Goal: Information Seeking & Learning: Learn about a topic

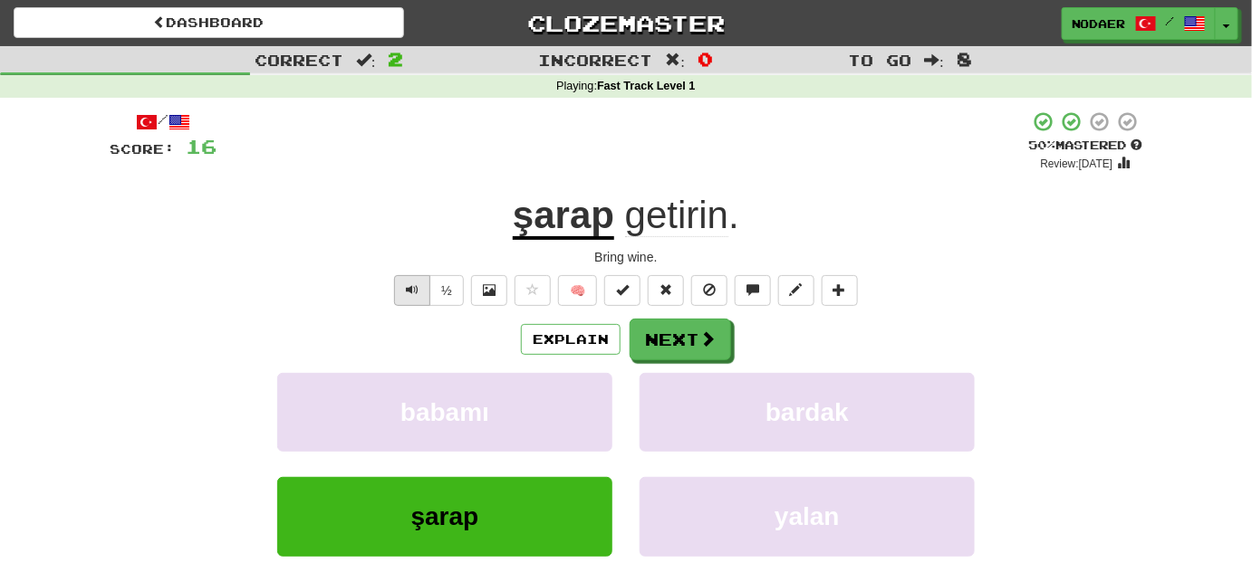
click at [416, 299] on button "Text-to-speech controls" at bounding box center [412, 290] width 36 height 31
click at [657, 335] on button "Next" at bounding box center [680, 341] width 101 height 42
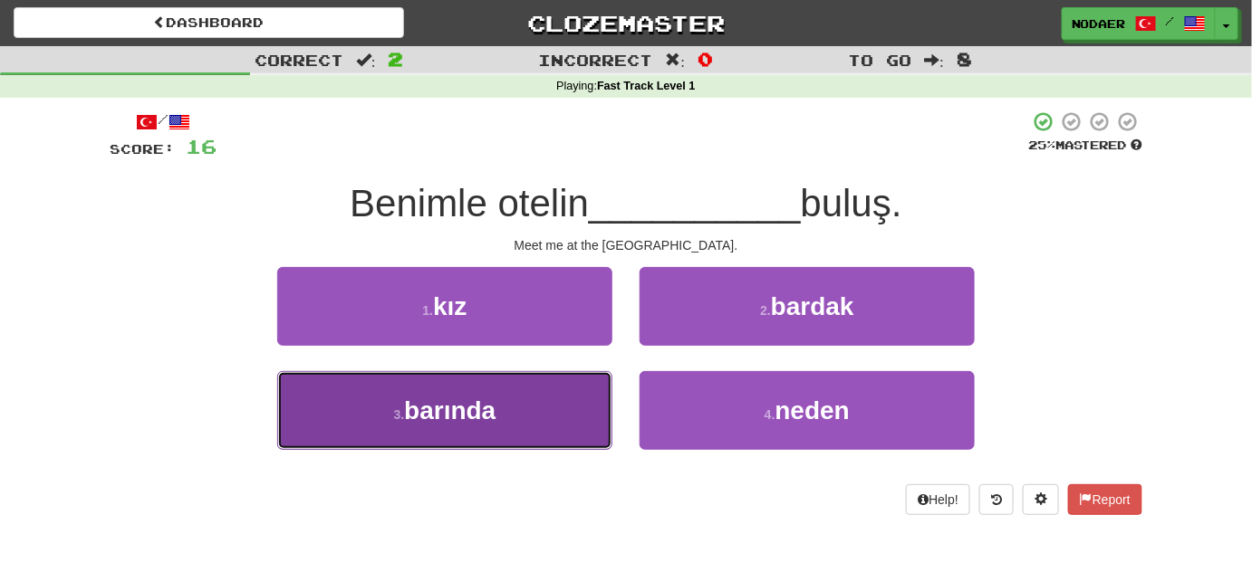
click at [547, 427] on button "3 . barında" at bounding box center [444, 410] width 335 height 79
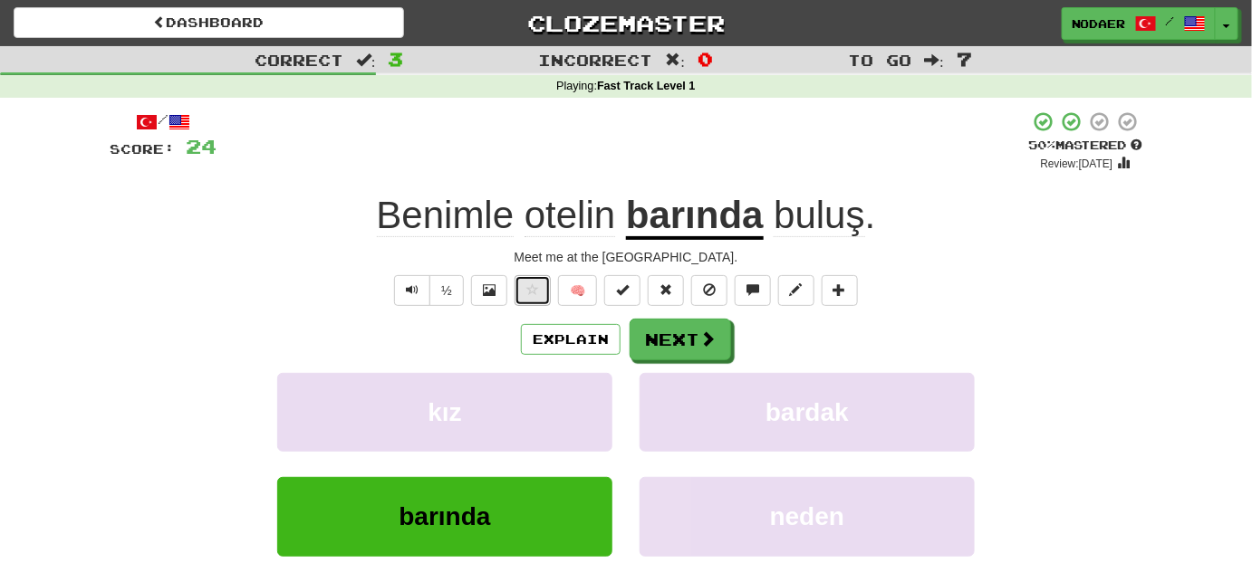
click at [532, 292] on span at bounding box center [532, 290] width 13 height 13
click at [416, 286] on span "Text-to-speech controls" at bounding box center [412, 290] width 13 height 13
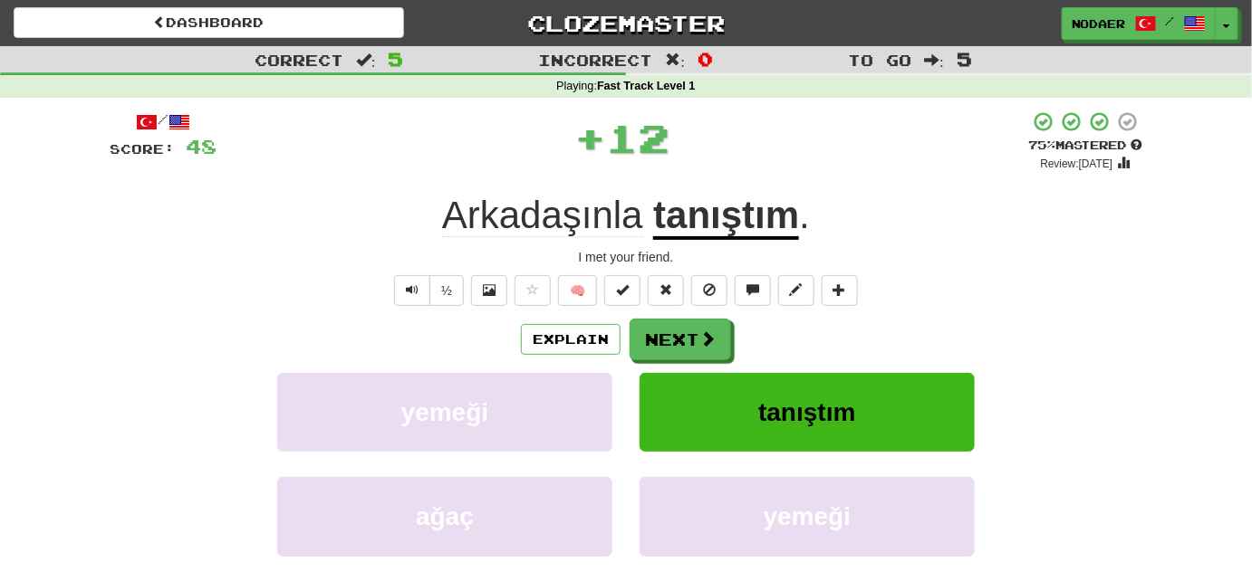
click at [706, 202] on u "tanıştım" at bounding box center [726, 217] width 146 height 46
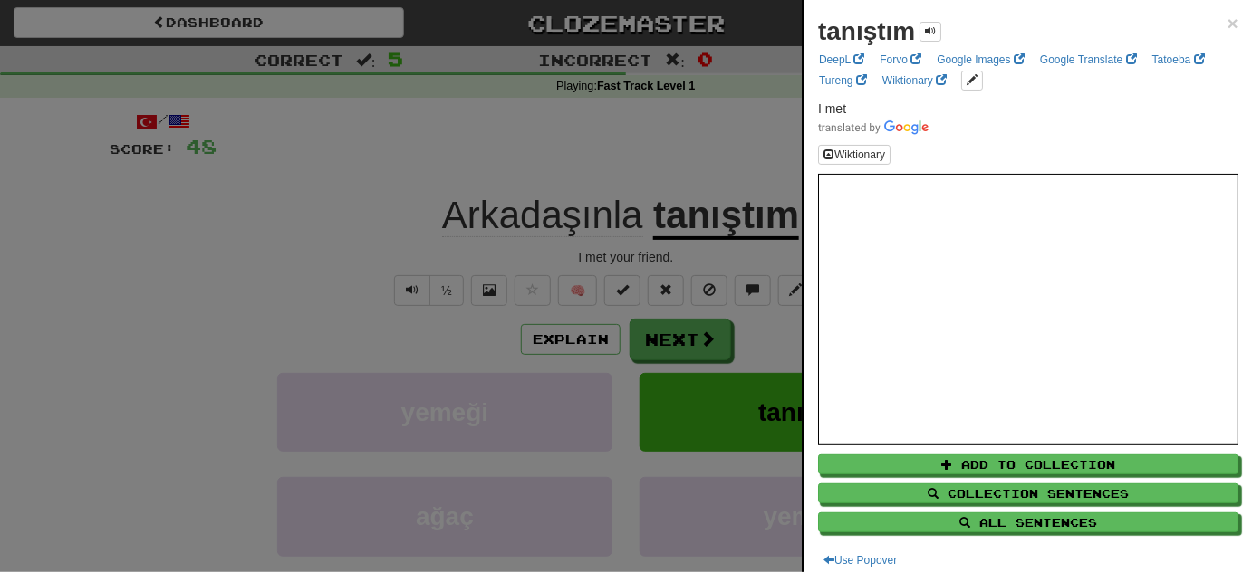
click at [589, 349] on div at bounding box center [626, 286] width 1252 height 572
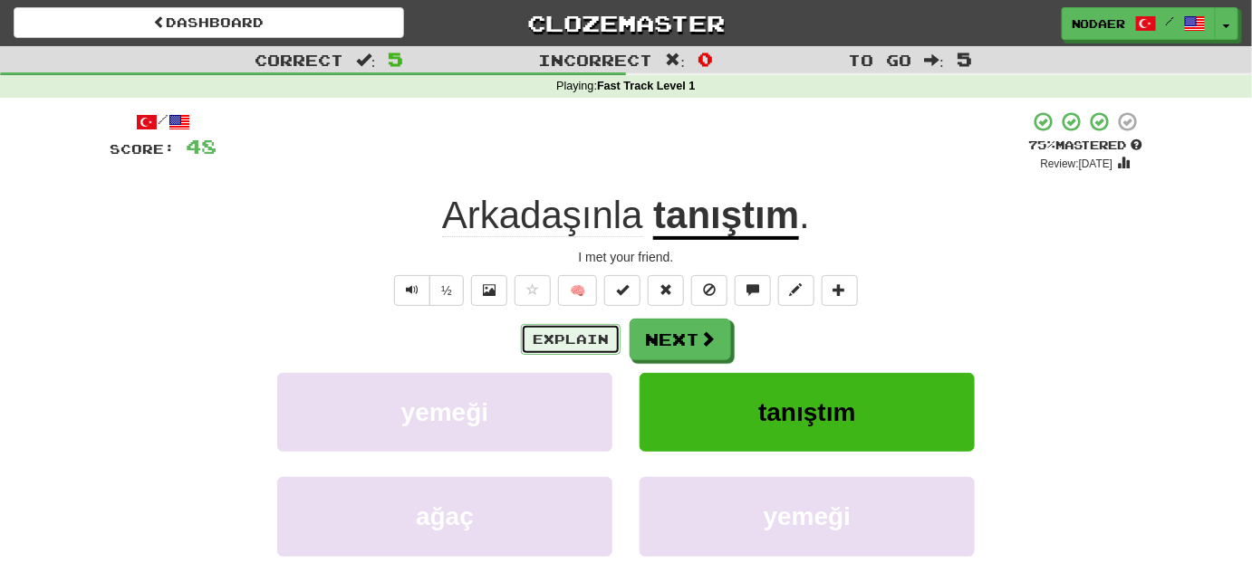
click at [594, 344] on button "Explain" at bounding box center [571, 339] width 100 height 31
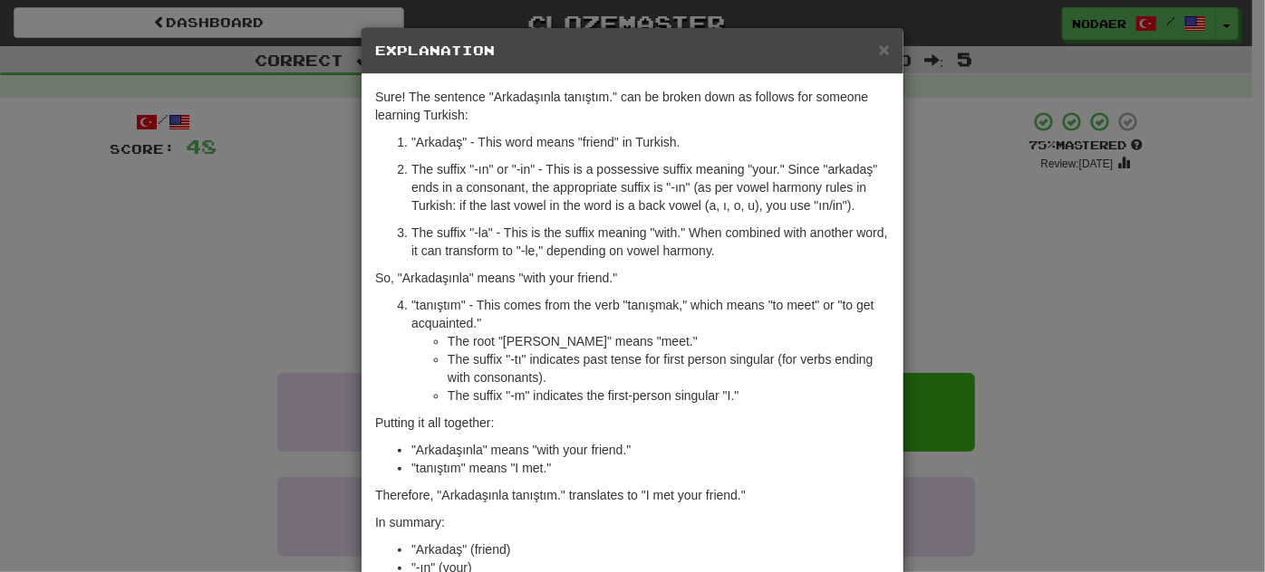
click at [188, 313] on div "× Explanation Sure! The sentence "Arkadaşınla tanıştım." can be broken down as …" at bounding box center [632, 286] width 1265 height 572
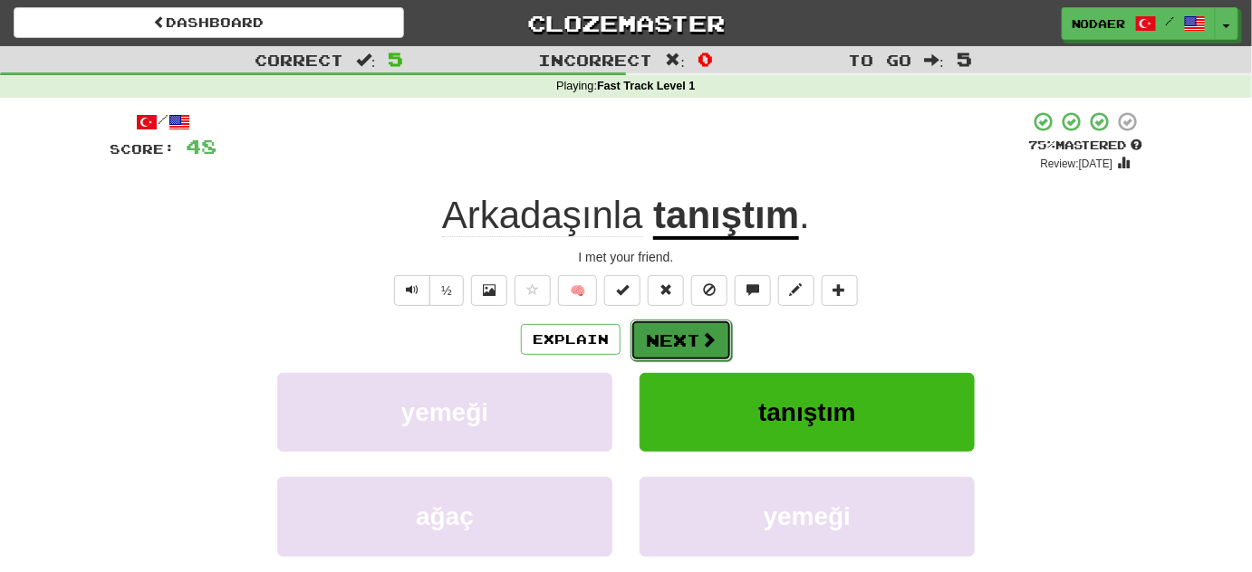
click at [663, 346] on button "Next" at bounding box center [680, 341] width 101 height 42
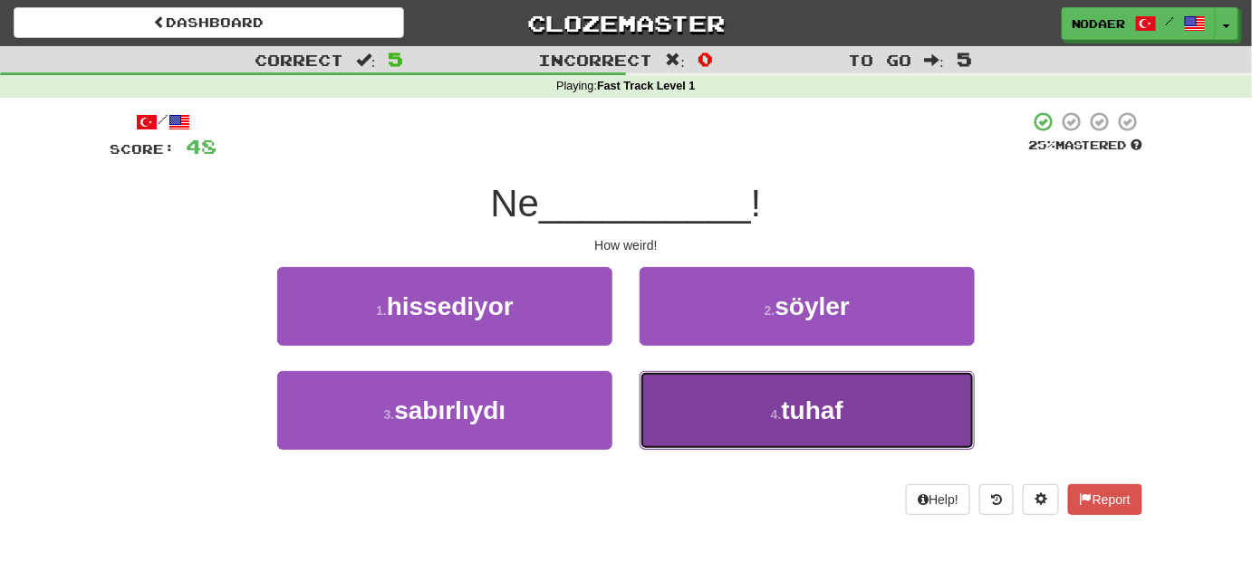
click at [734, 402] on button "4 . [GEOGRAPHIC_DATA]" at bounding box center [807, 410] width 335 height 79
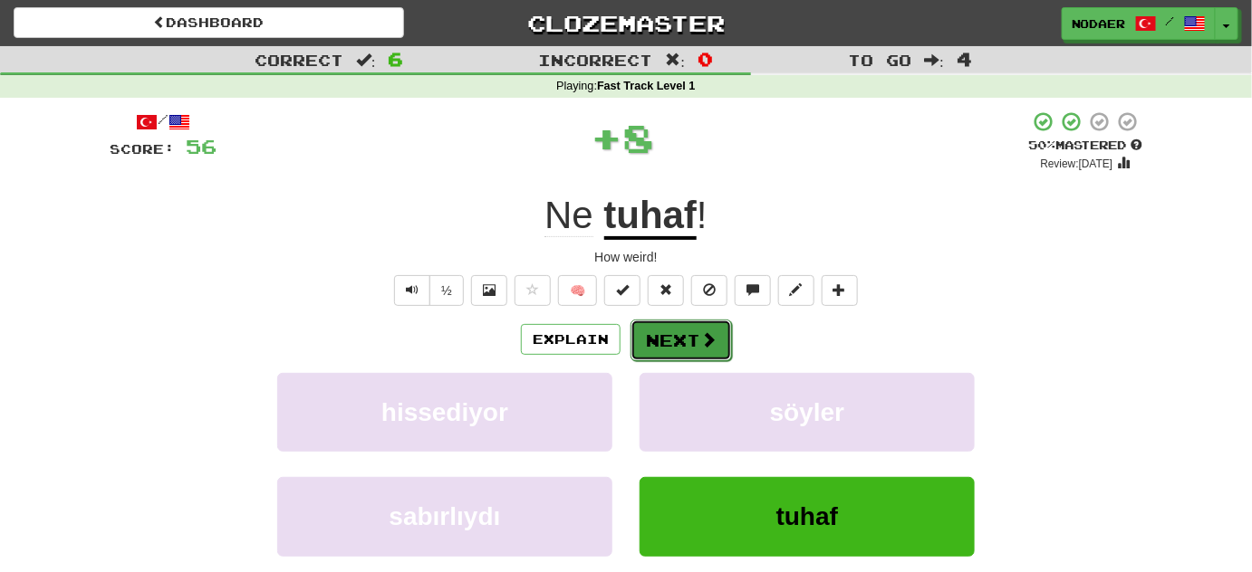
click at [695, 332] on button "Next" at bounding box center [680, 341] width 101 height 42
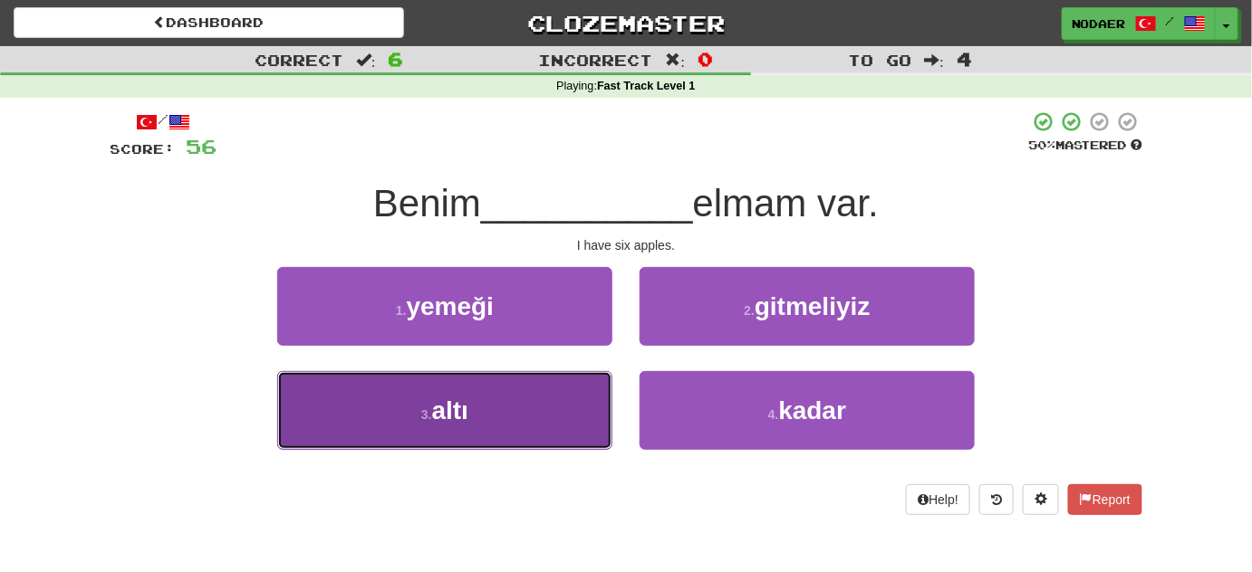
click at [512, 413] on button "3 . altı" at bounding box center [444, 410] width 335 height 79
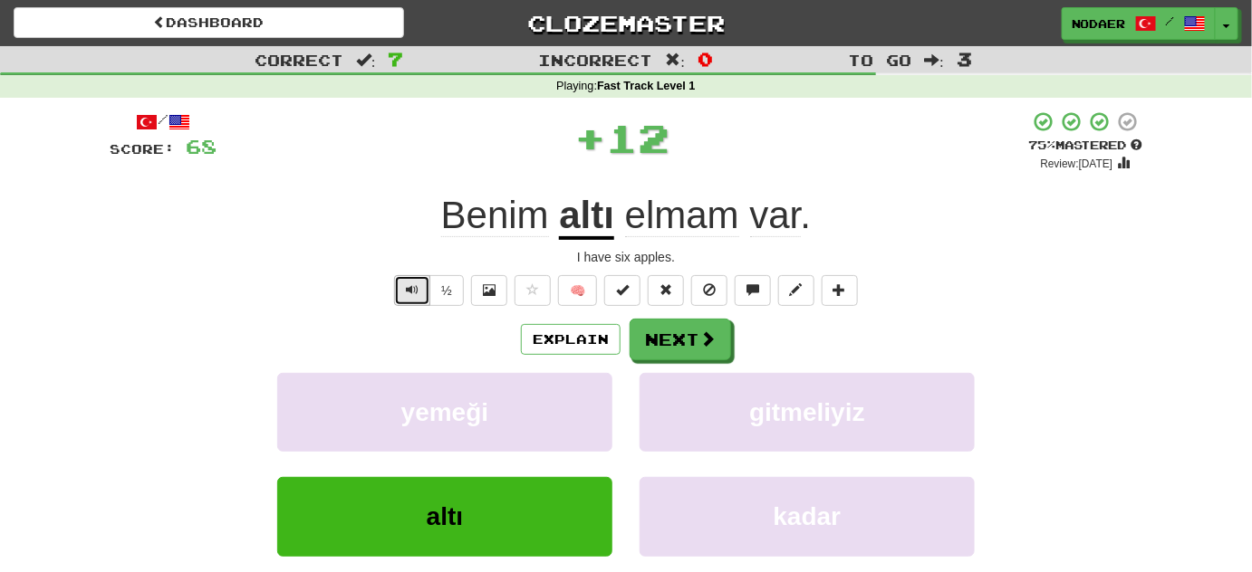
click at [418, 286] on span "Text-to-speech controls" at bounding box center [412, 290] width 13 height 13
click at [403, 287] on button "Text-to-speech controls" at bounding box center [412, 290] width 36 height 31
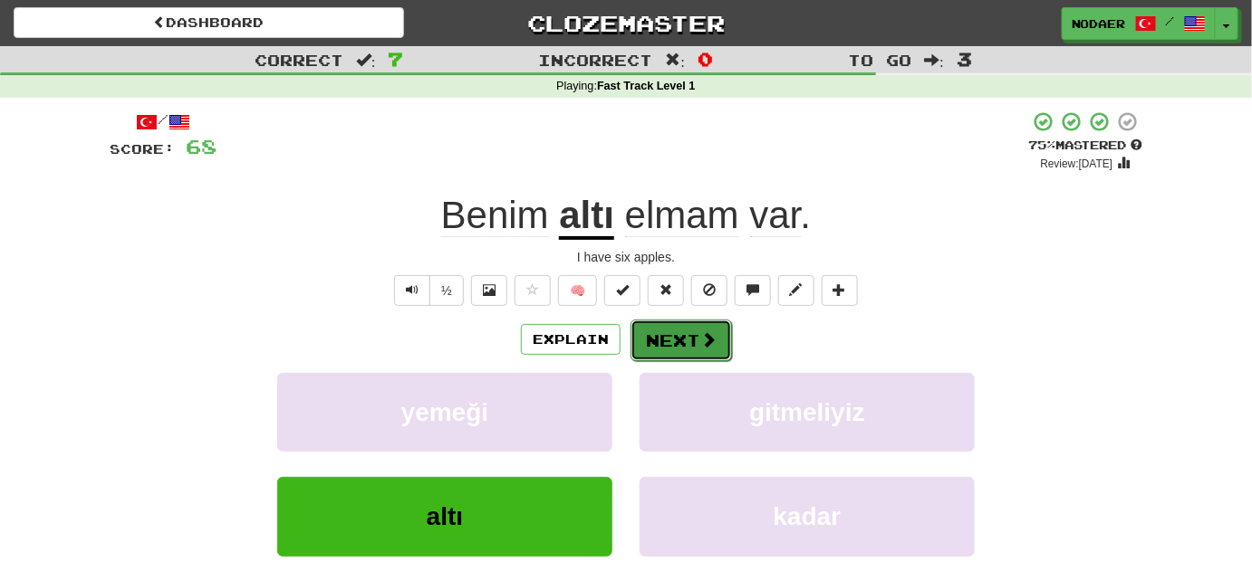
click at [657, 347] on button "Next" at bounding box center [680, 341] width 101 height 42
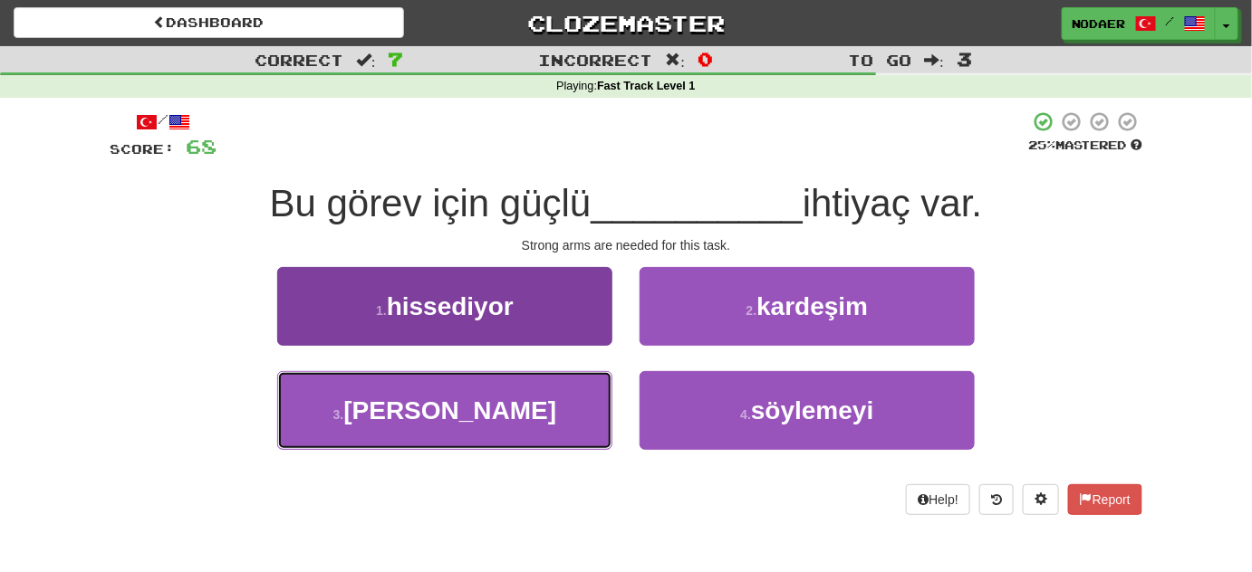
click at [448, 438] on button "3 . [GEOGRAPHIC_DATA]" at bounding box center [444, 410] width 335 height 79
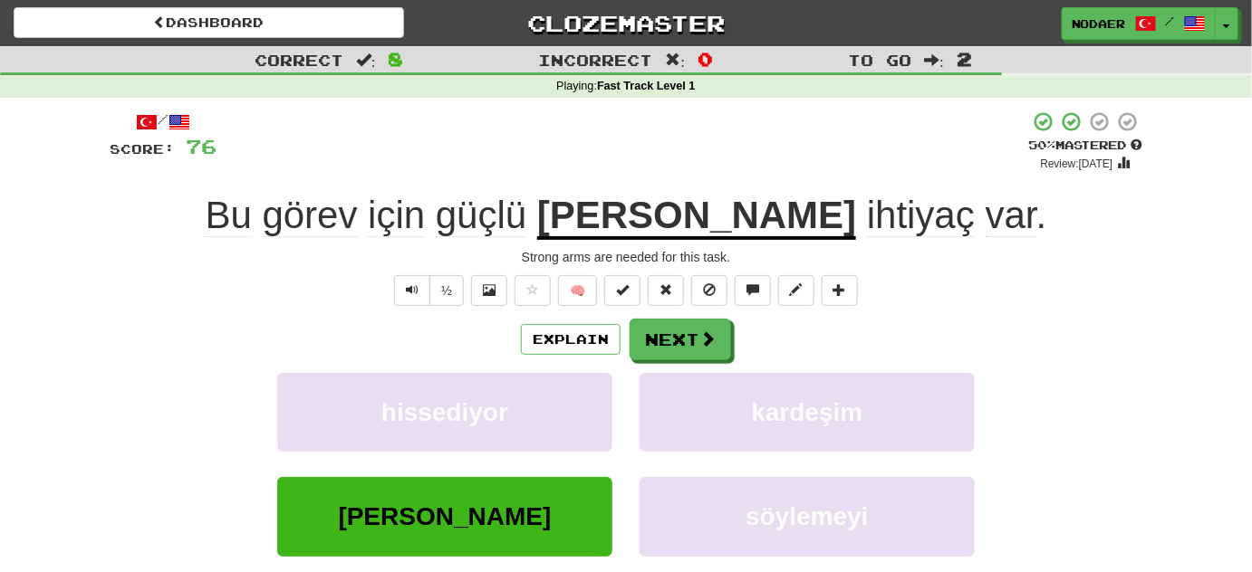
click at [575, 357] on div "Explain Next" at bounding box center [626, 340] width 1033 height 42
click at [553, 335] on button "Explain" at bounding box center [571, 339] width 100 height 31
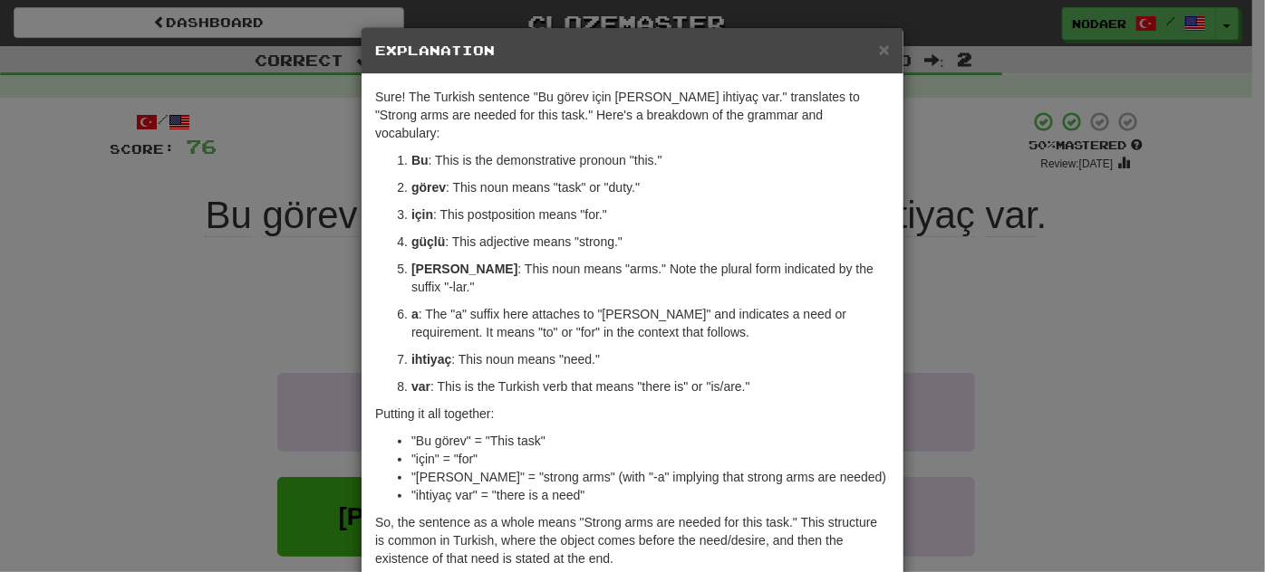
click at [308, 279] on div "× Explanation Sure! The Turkish sentence "Bu görev için [PERSON_NAME] ihtiyaç v…" at bounding box center [632, 286] width 1265 height 572
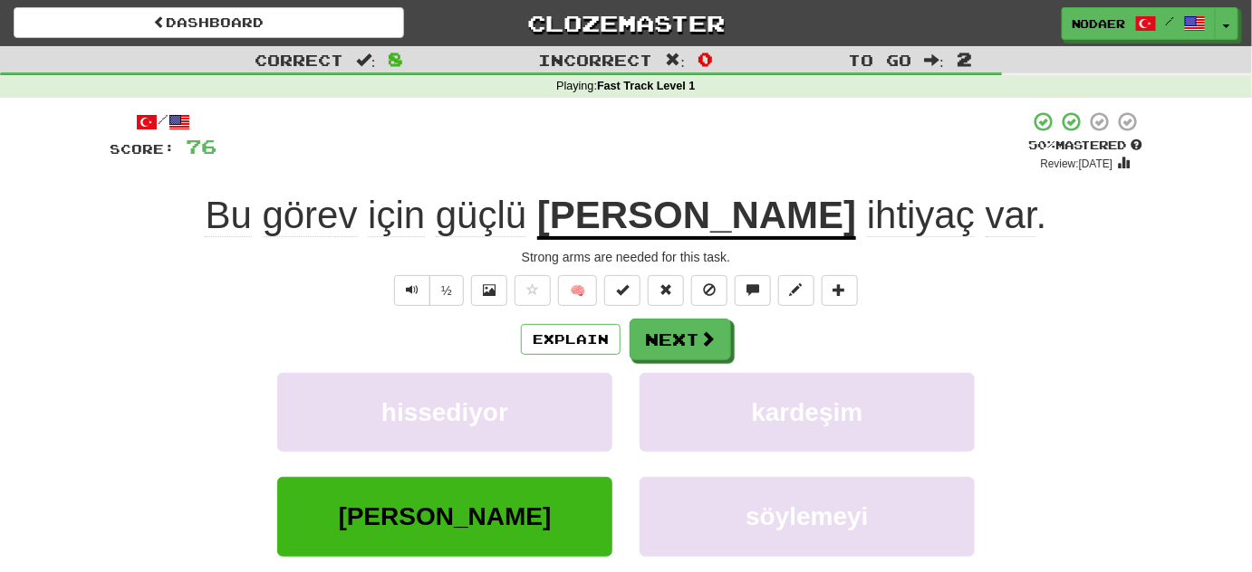
click at [391, 300] on div "½ 🧠" at bounding box center [626, 290] width 1033 height 31
click at [417, 293] on span "Text-to-speech controls" at bounding box center [412, 290] width 13 height 13
click at [417, 292] on span "Text-to-speech controls" at bounding box center [412, 290] width 13 height 13
click at [524, 289] on button at bounding box center [533, 290] width 36 height 31
click at [633, 334] on button "Next" at bounding box center [680, 341] width 101 height 42
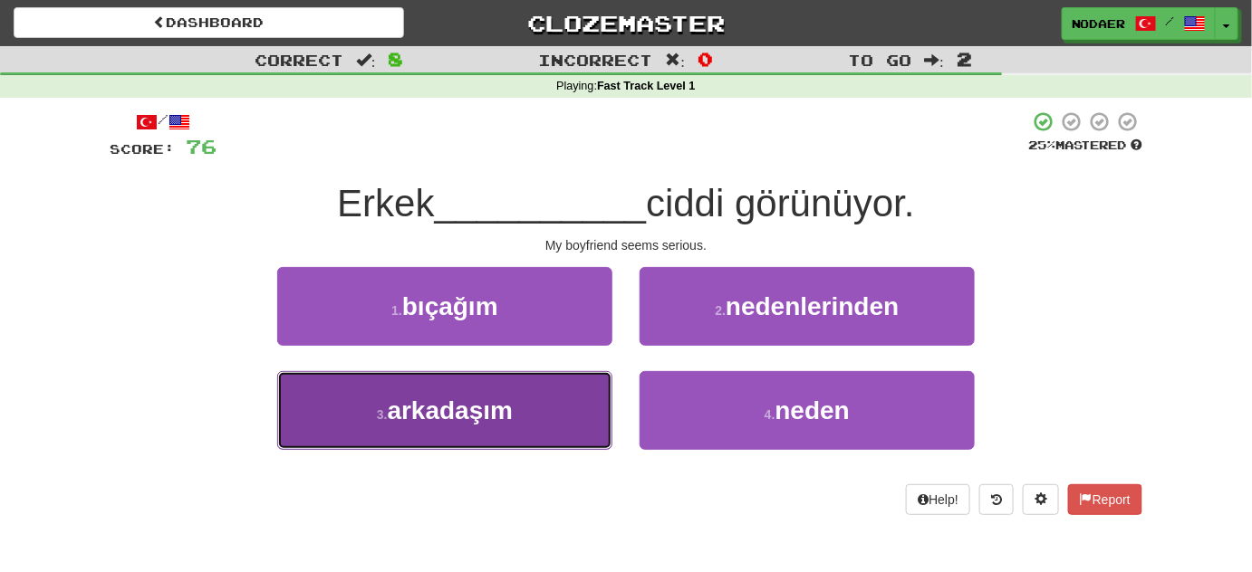
click at [454, 438] on button "3 . arkadaşım" at bounding box center [444, 410] width 335 height 79
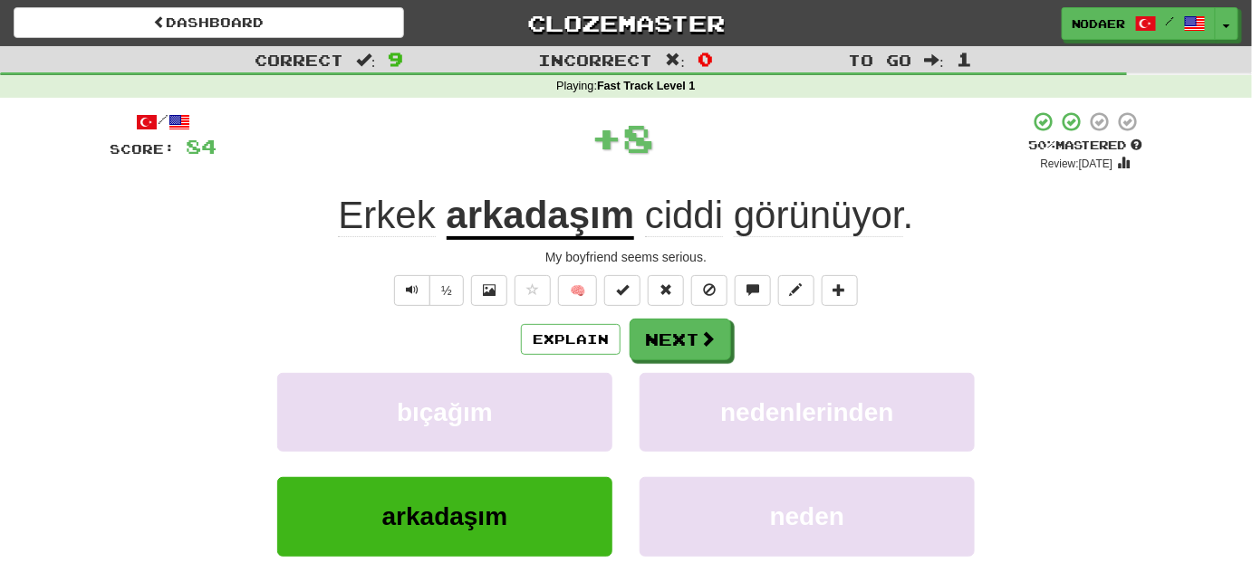
click at [391, 295] on div "½ 🧠" at bounding box center [626, 290] width 1033 height 31
click at [408, 292] on span "Text-to-speech controls" at bounding box center [412, 290] width 13 height 13
click at [703, 340] on span at bounding box center [708, 340] width 16 height 16
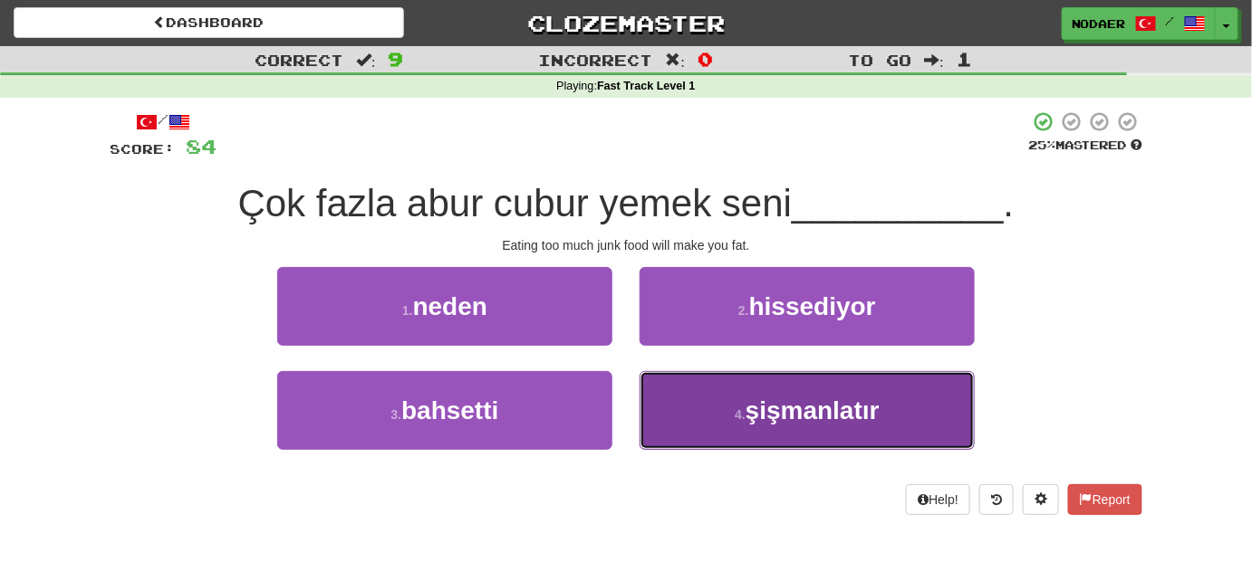
click at [775, 417] on span "şişmanlatır" at bounding box center [813, 411] width 134 height 28
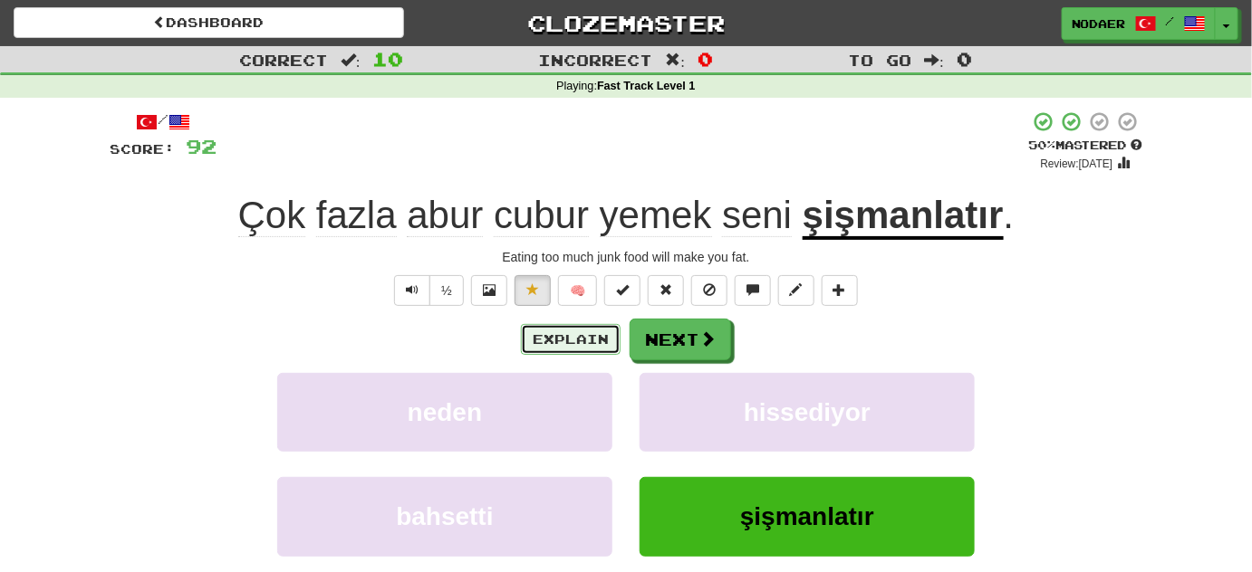
click at [563, 333] on button "Explain" at bounding box center [571, 339] width 100 height 31
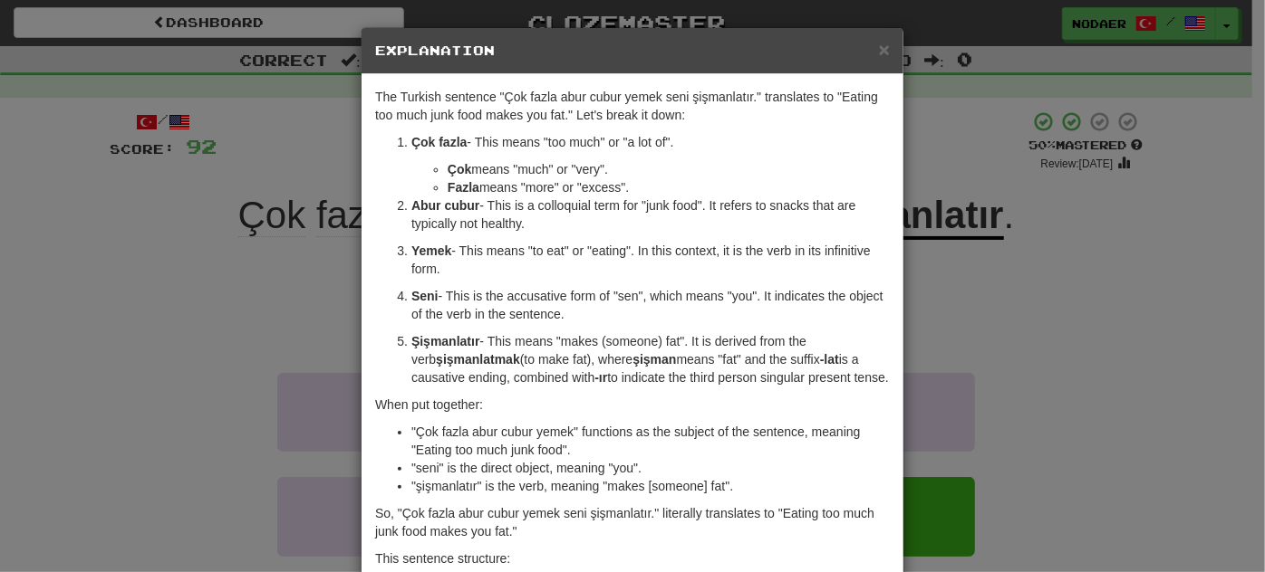
click at [884, 47] on div "× Explanation" at bounding box center [632, 51] width 542 height 46
click at [880, 49] on span "×" at bounding box center [884, 49] width 11 height 21
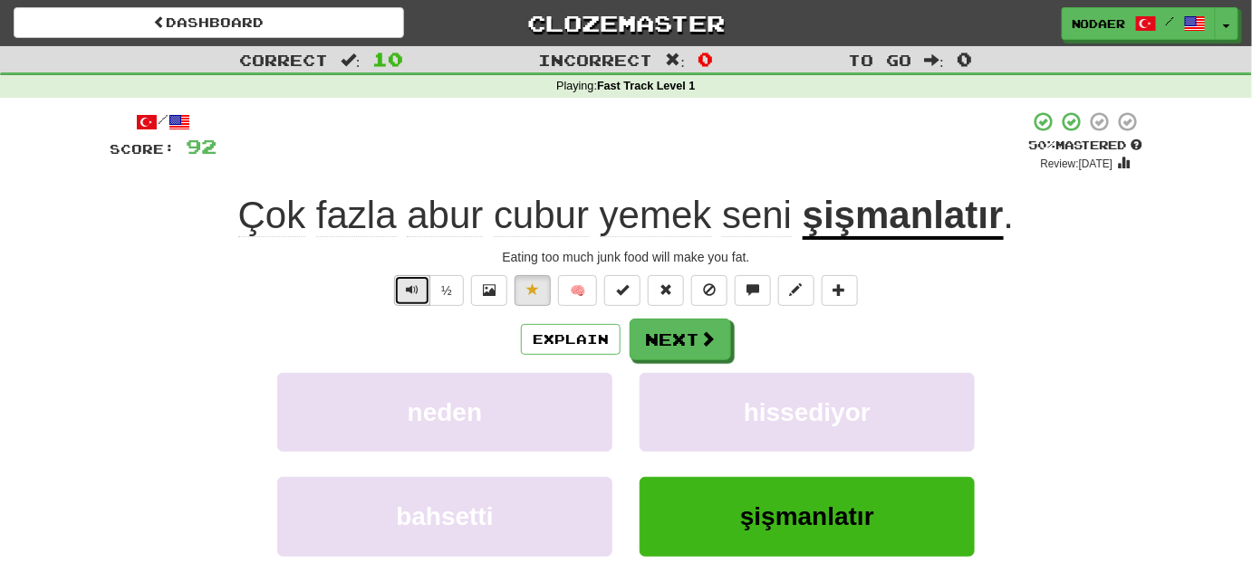
click at [410, 292] on span "Text-to-speech controls" at bounding box center [412, 290] width 13 height 13
click at [422, 288] on button "Text-to-speech controls" at bounding box center [412, 290] width 36 height 31
click at [412, 291] on span "Text-to-speech controls" at bounding box center [412, 290] width 13 height 13
click at [647, 340] on button "Next" at bounding box center [680, 341] width 101 height 42
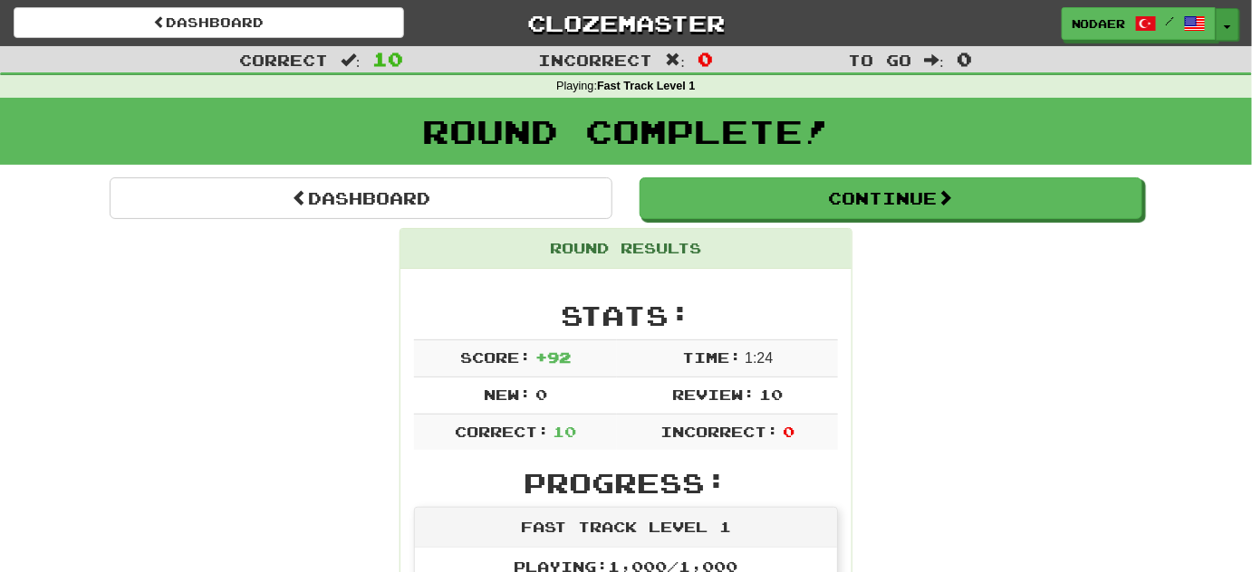
click at [1233, 29] on button "Toggle Dropdown" at bounding box center [1228, 24] width 24 height 33
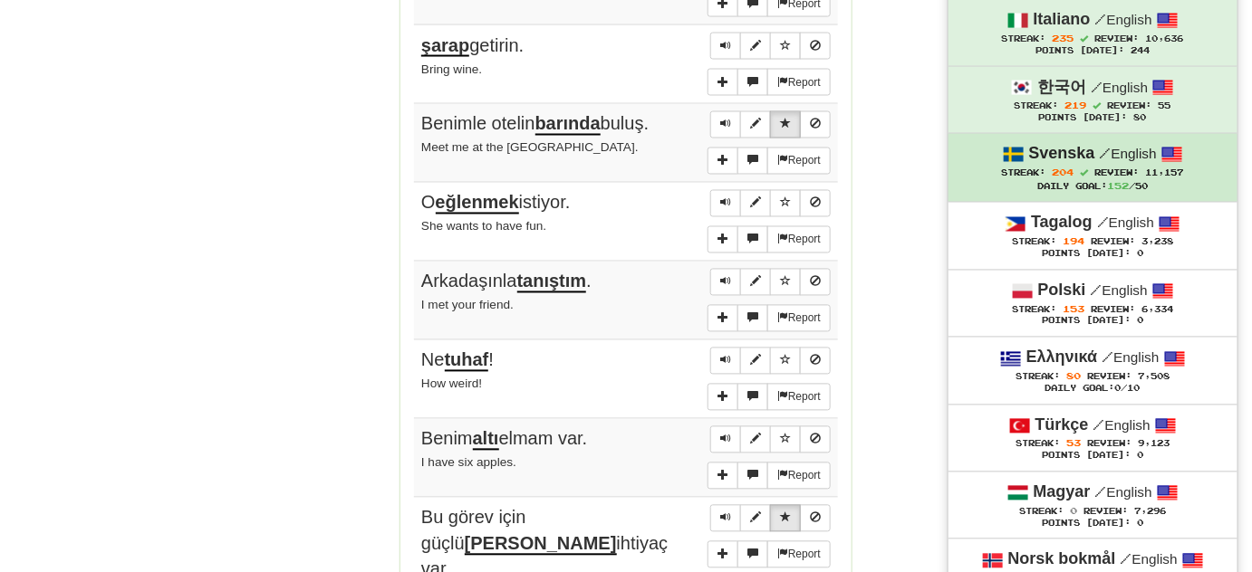
scroll to position [1152, 0]
